Goal: Task Accomplishment & Management: Manage account settings

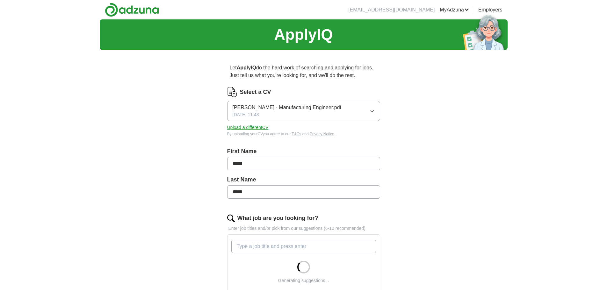
click at [336, 113] on button "[PERSON_NAME] - Manufacturing Engineer.pdf [DATE] 11:43" at bounding box center [303, 111] width 153 height 20
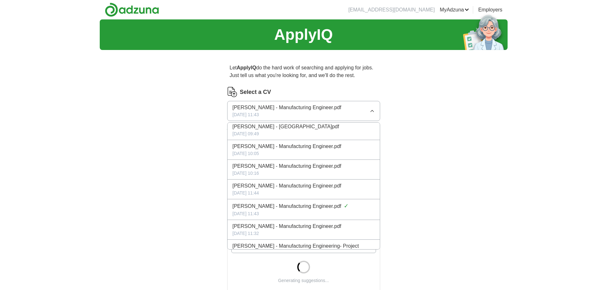
scroll to position [40, 0]
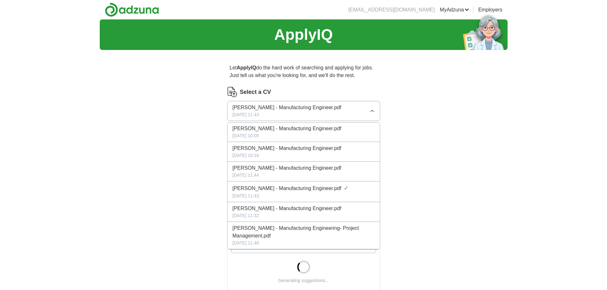
click at [158, 164] on div "ApplyIQ Let ApplyIQ do the hard work of searching and applying for jobs. Just t…" at bounding box center [304, 250] width 408 height 463
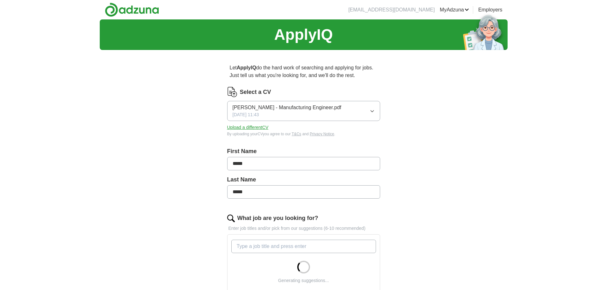
click at [259, 125] on button "Upload a different CV" at bounding box center [247, 127] width 41 height 7
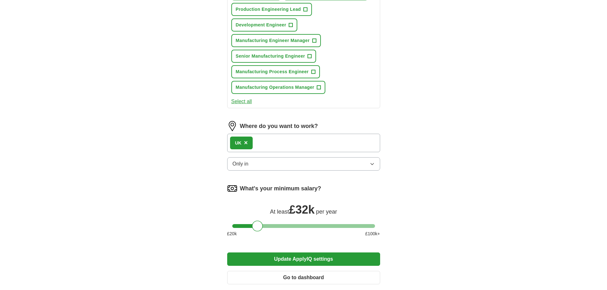
scroll to position [414, 0]
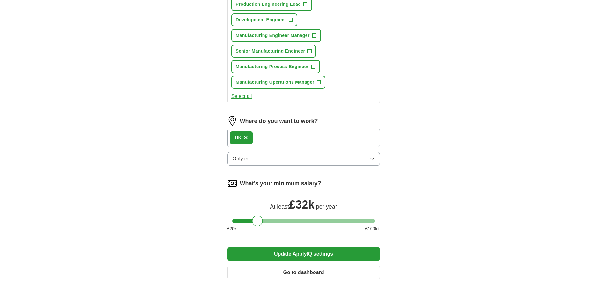
click at [257, 161] on button "Only in" at bounding box center [303, 158] width 153 height 13
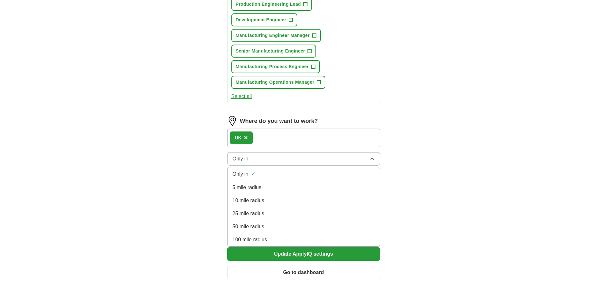
click at [257, 161] on button "Only in" at bounding box center [303, 158] width 153 height 13
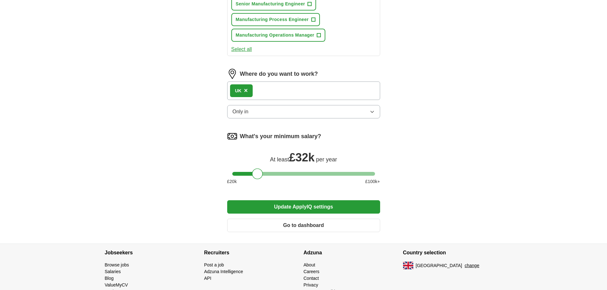
scroll to position [478, 0]
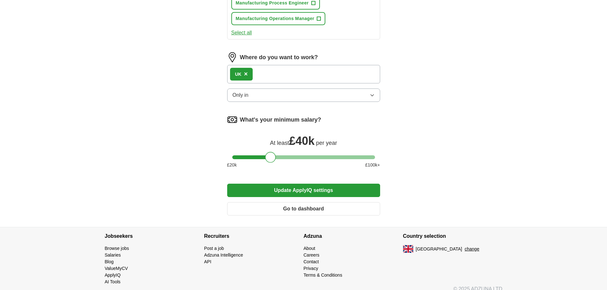
drag, startPoint x: 257, startPoint y: 155, endPoint x: 271, endPoint y: 158, distance: 13.6
click at [271, 158] on div at bounding box center [270, 157] width 11 height 11
drag, startPoint x: 273, startPoint y: 158, endPoint x: 278, endPoint y: 158, distance: 5.1
click at [278, 158] on div at bounding box center [275, 157] width 11 height 11
click at [278, 158] on div at bounding box center [273, 157] width 11 height 11
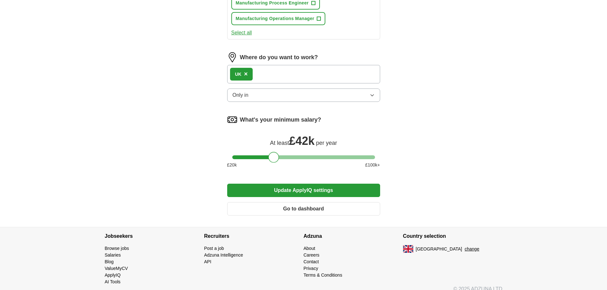
click at [302, 188] on button "Update ApplyIQ settings" at bounding box center [303, 190] width 153 height 13
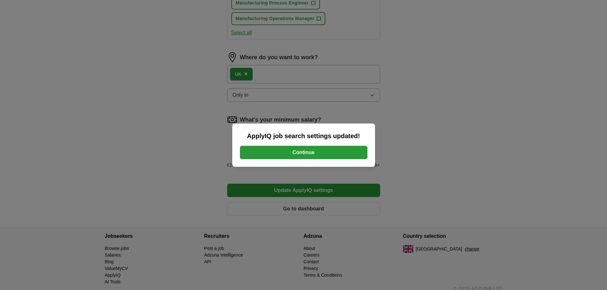
click at [316, 155] on button "Continue" at bounding box center [303, 152] width 127 height 13
